Goal: Register for event/course

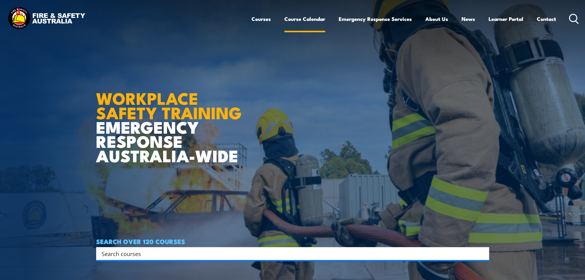
click at [302, 20] on link "Course Calendar" at bounding box center [304, 19] width 41 height 16
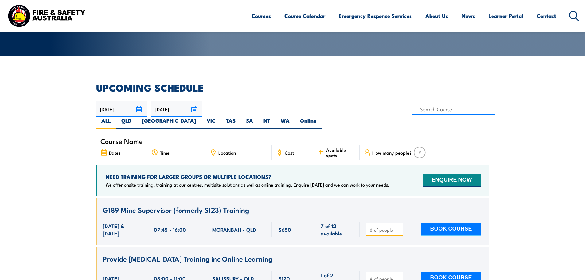
scroll to position [123, 0]
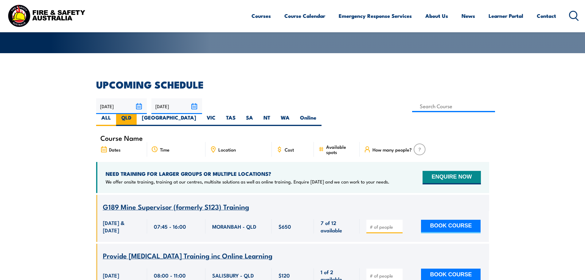
click at [137, 114] on label "QLD" at bounding box center [126, 120] width 21 height 12
click at [135, 114] on input "QLD" at bounding box center [133, 116] width 4 height 4
radio input "true"
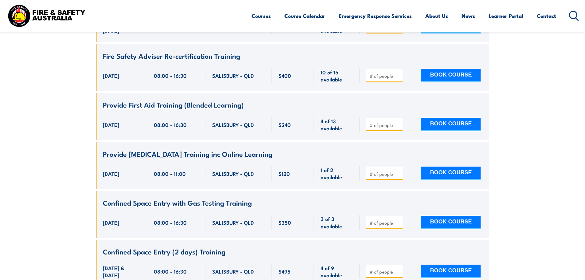
scroll to position [203, 0]
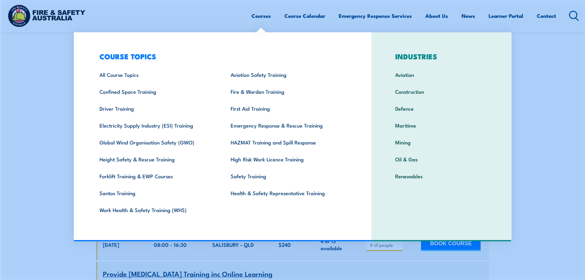
click at [261, 14] on link "Courses" at bounding box center [260, 16] width 19 height 16
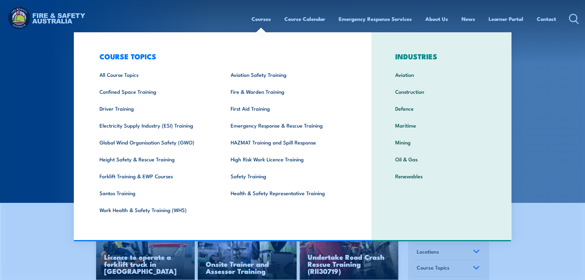
click at [259, 16] on link "Courses" at bounding box center [260, 19] width 19 height 16
click at [289, 194] on link "Health & Safety Representative Training" at bounding box center [286, 192] width 131 height 17
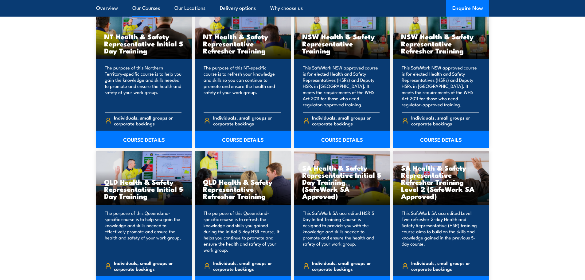
scroll to position [675, 0]
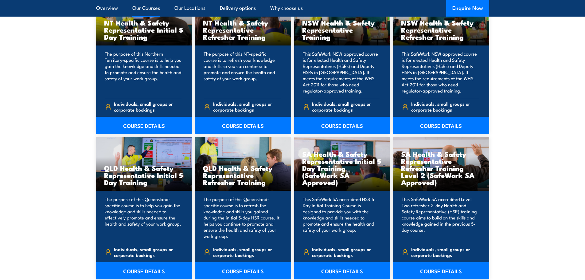
click at [125, 176] on h3 "QLD Health & Safety Representative Initial 5 Day Training" at bounding box center [144, 174] width 80 height 21
click at [126, 250] on span "Individuals, small groups or corporate bookings" at bounding box center [148, 252] width 68 height 12
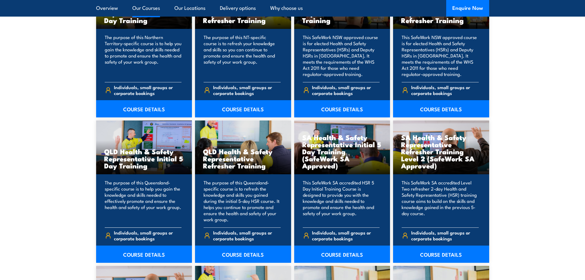
scroll to position [706, 0]
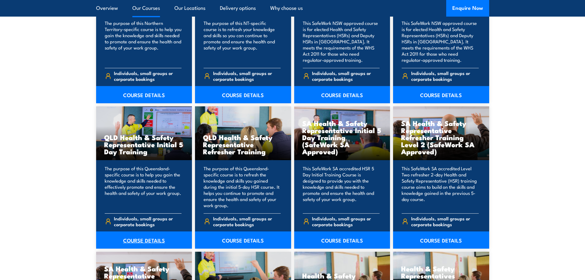
click at [142, 240] on link "COURSE DETAILS" at bounding box center [144, 239] width 96 height 17
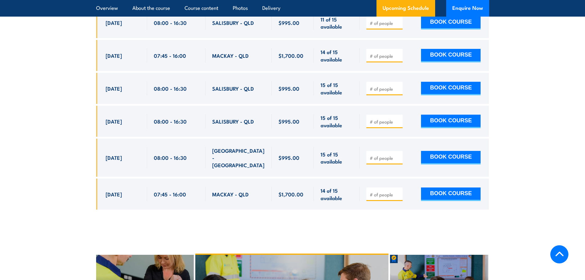
scroll to position [1136, 0]
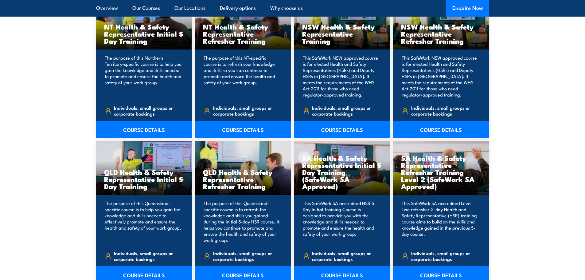
scroll to position [706, 0]
